Goal: Navigation & Orientation: Find specific page/section

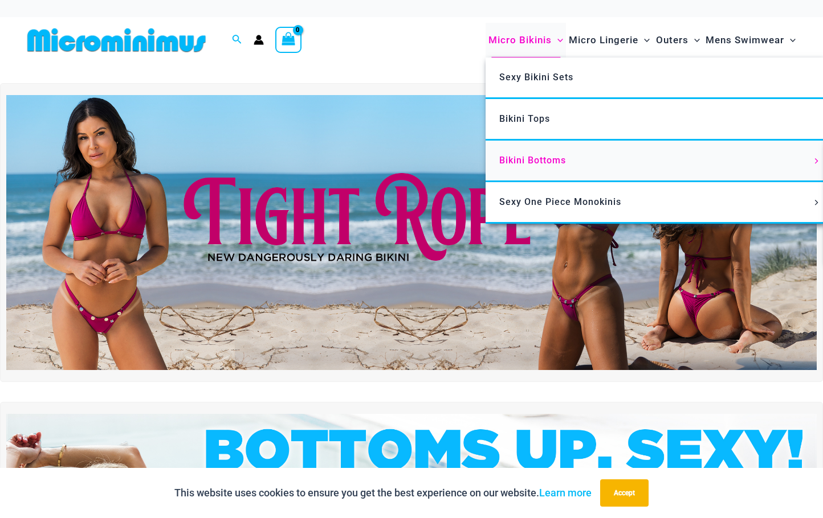
click at [520, 160] on span "Bikini Bottoms" at bounding box center [532, 160] width 67 height 11
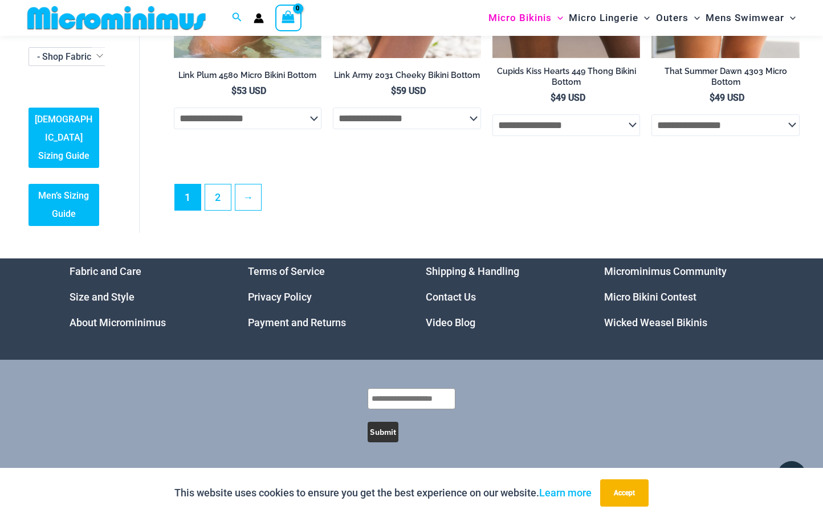
scroll to position [3202, 0]
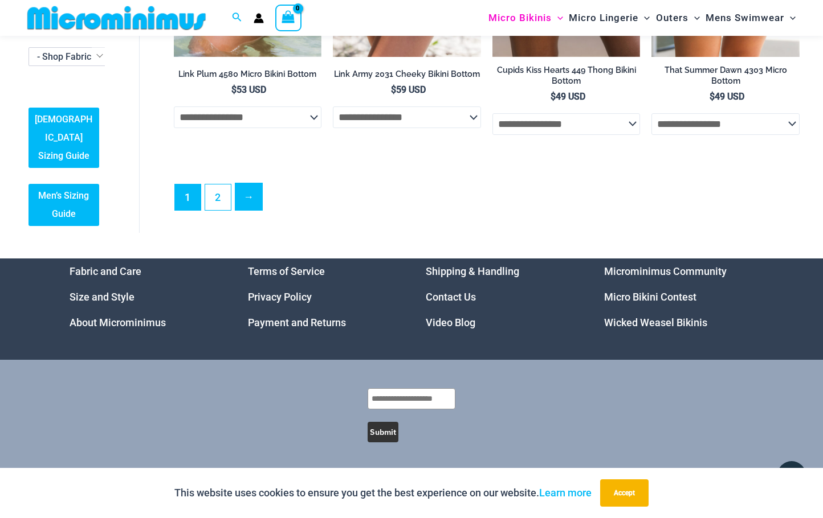
click at [245, 196] on link "→" at bounding box center [248, 196] width 27 height 27
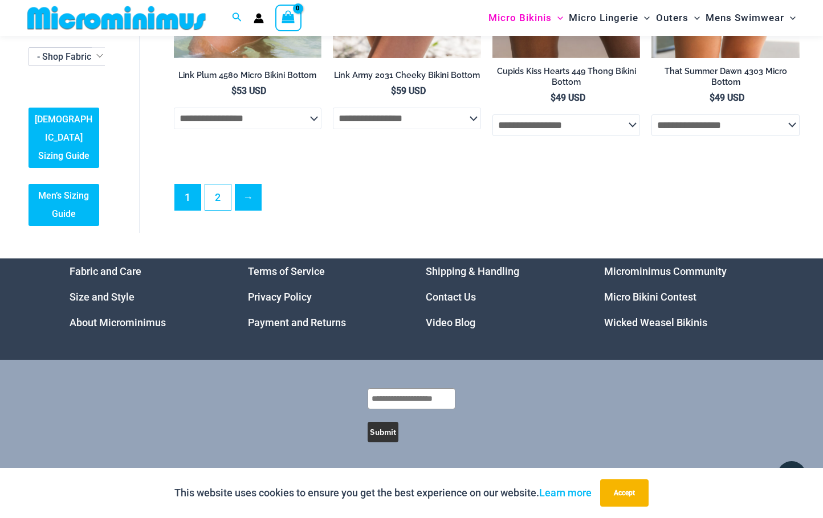
scroll to position [3182, 0]
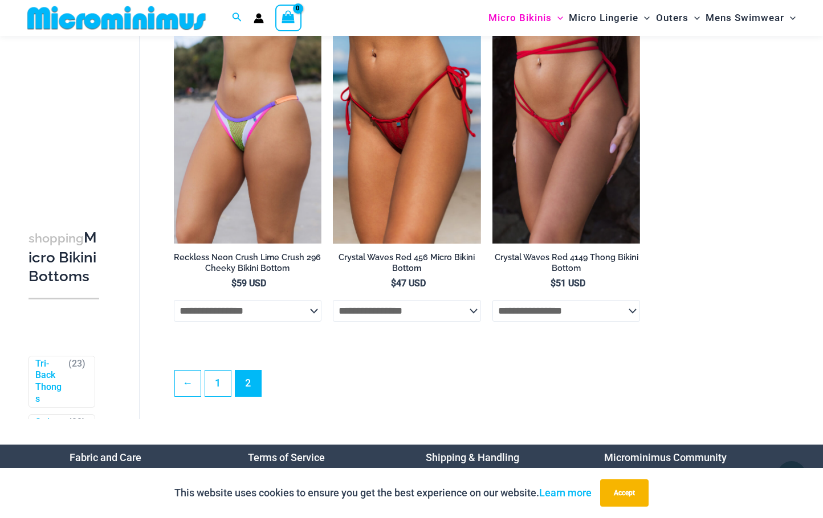
scroll to position [1472, 0]
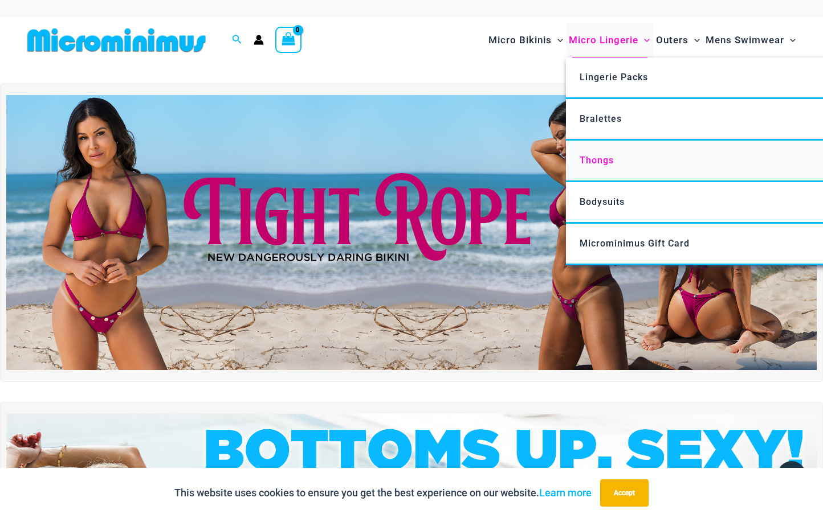
click at [590, 157] on span "Thongs" at bounding box center [596, 160] width 34 height 11
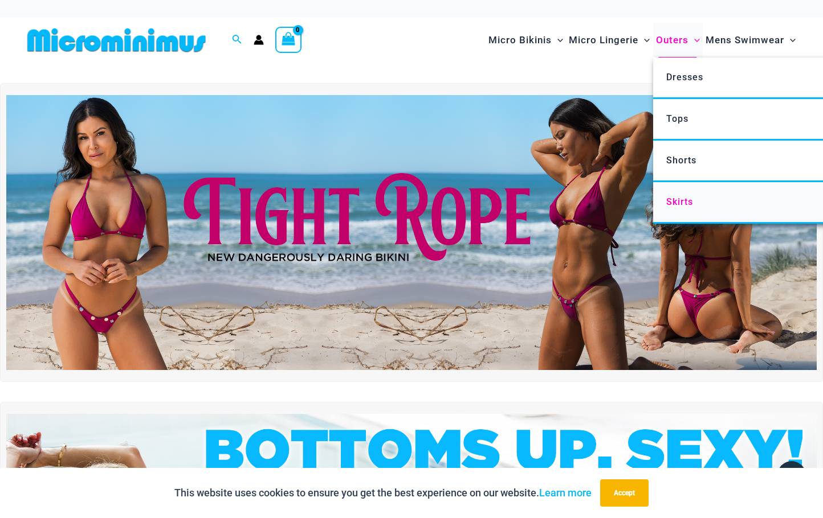
click at [677, 206] on span "Skirts" at bounding box center [679, 202] width 27 height 11
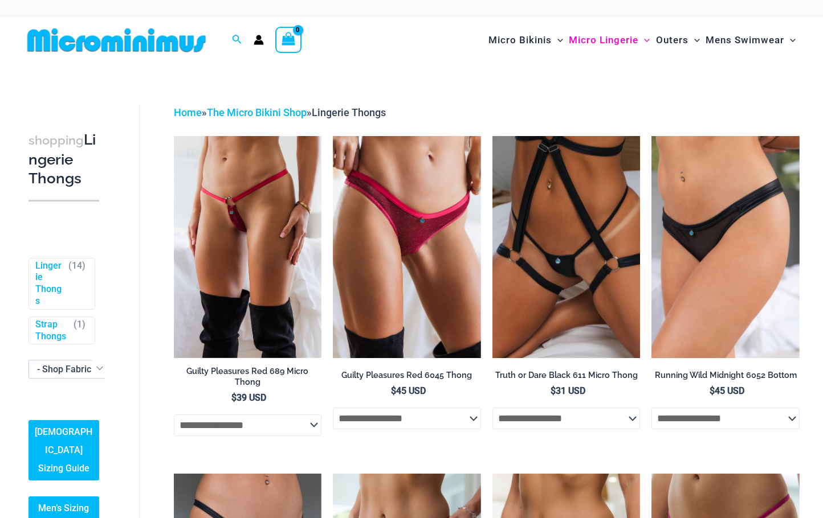
drag, startPoint x: 225, startPoint y: 206, endPoint x: 398, endPoint y: 64, distance: 223.9
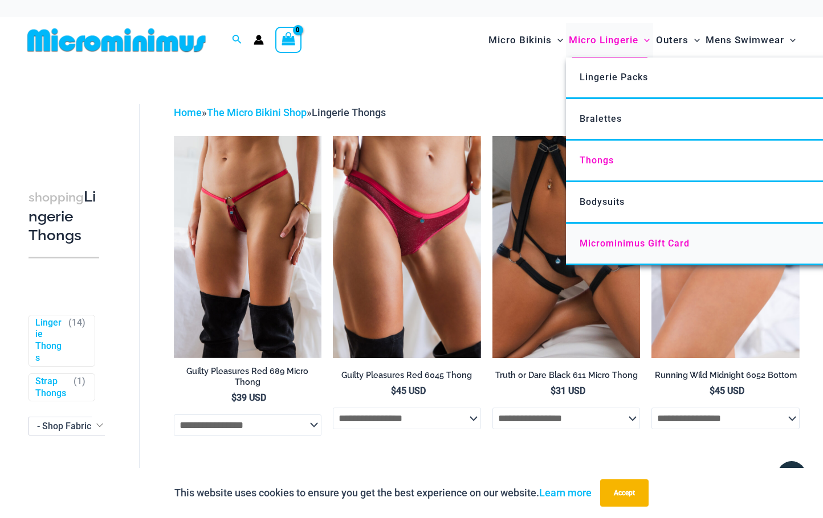
click at [608, 245] on span "Microminimus Gift Card" at bounding box center [634, 243] width 110 height 11
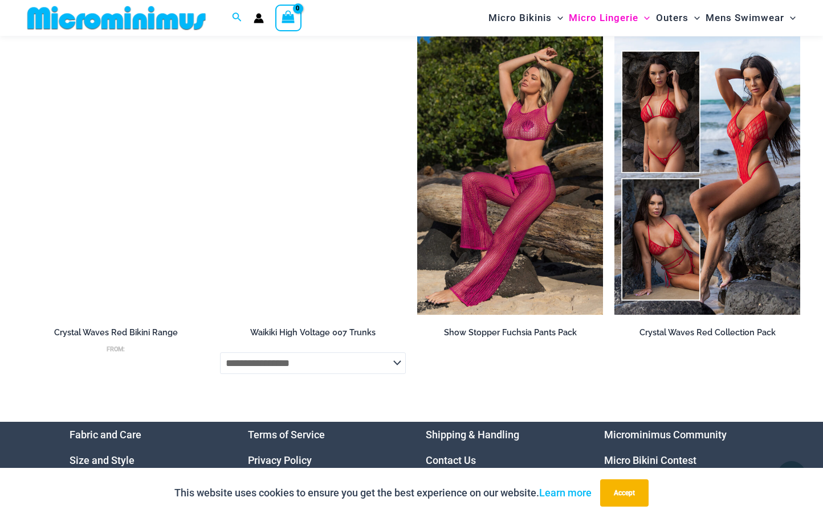
scroll to position [2213, 0]
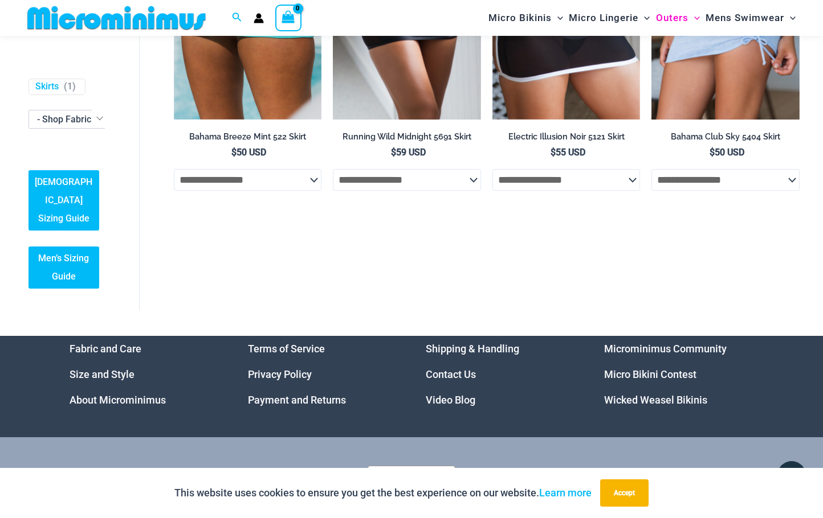
scroll to position [306, 0]
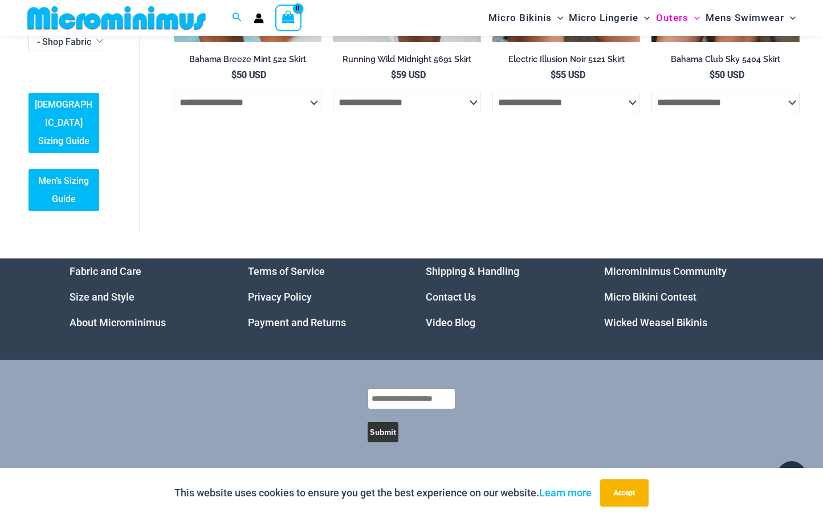
click at [656, 296] on link "Micro Bikini Contest" at bounding box center [650, 297] width 92 height 12
